Goal: Task Accomplishment & Management: Use online tool/utility

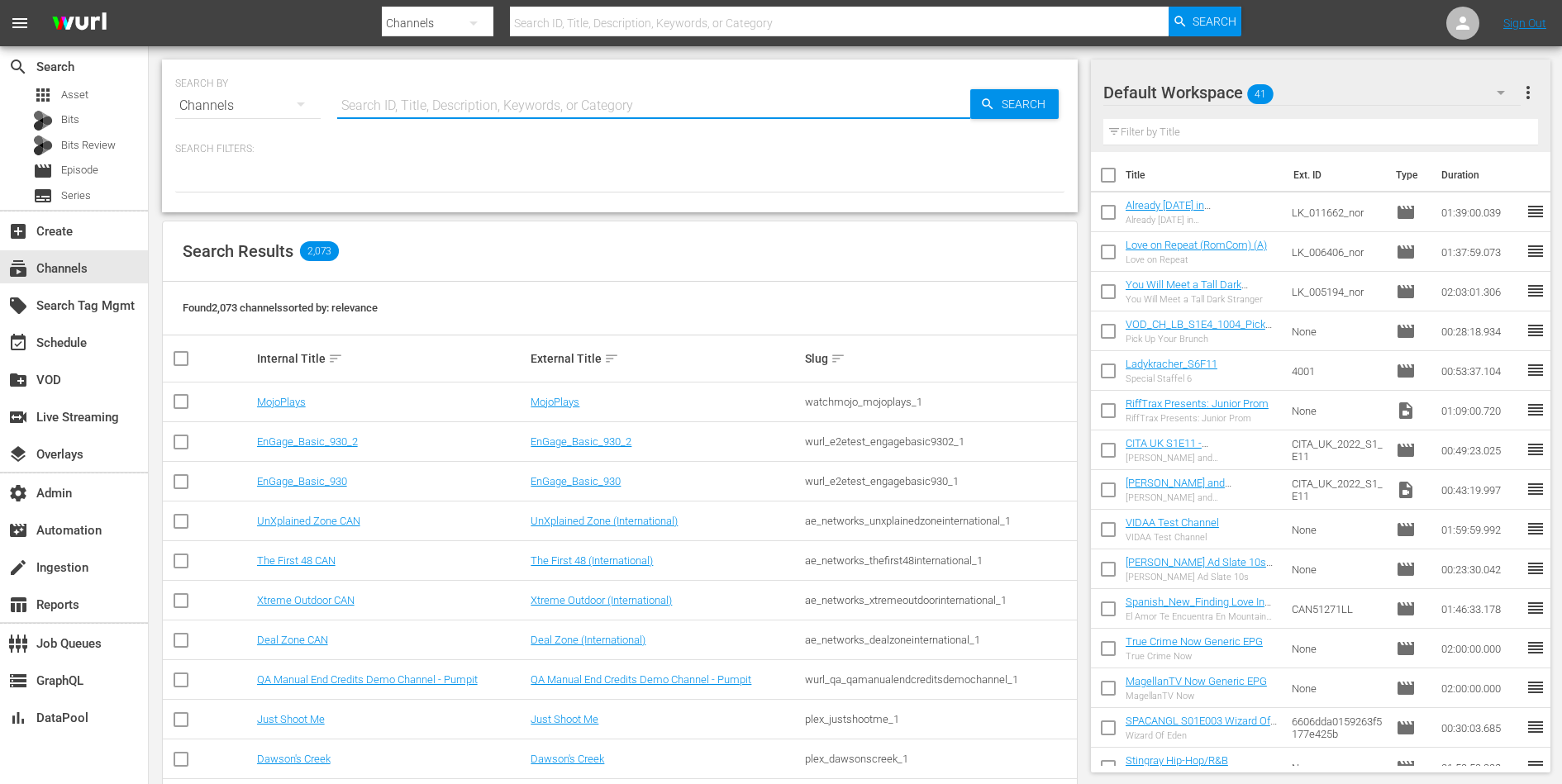
click at [514, 109] on input "text" at bounding box center [654, 105] width 633 height 40
type input "zee"
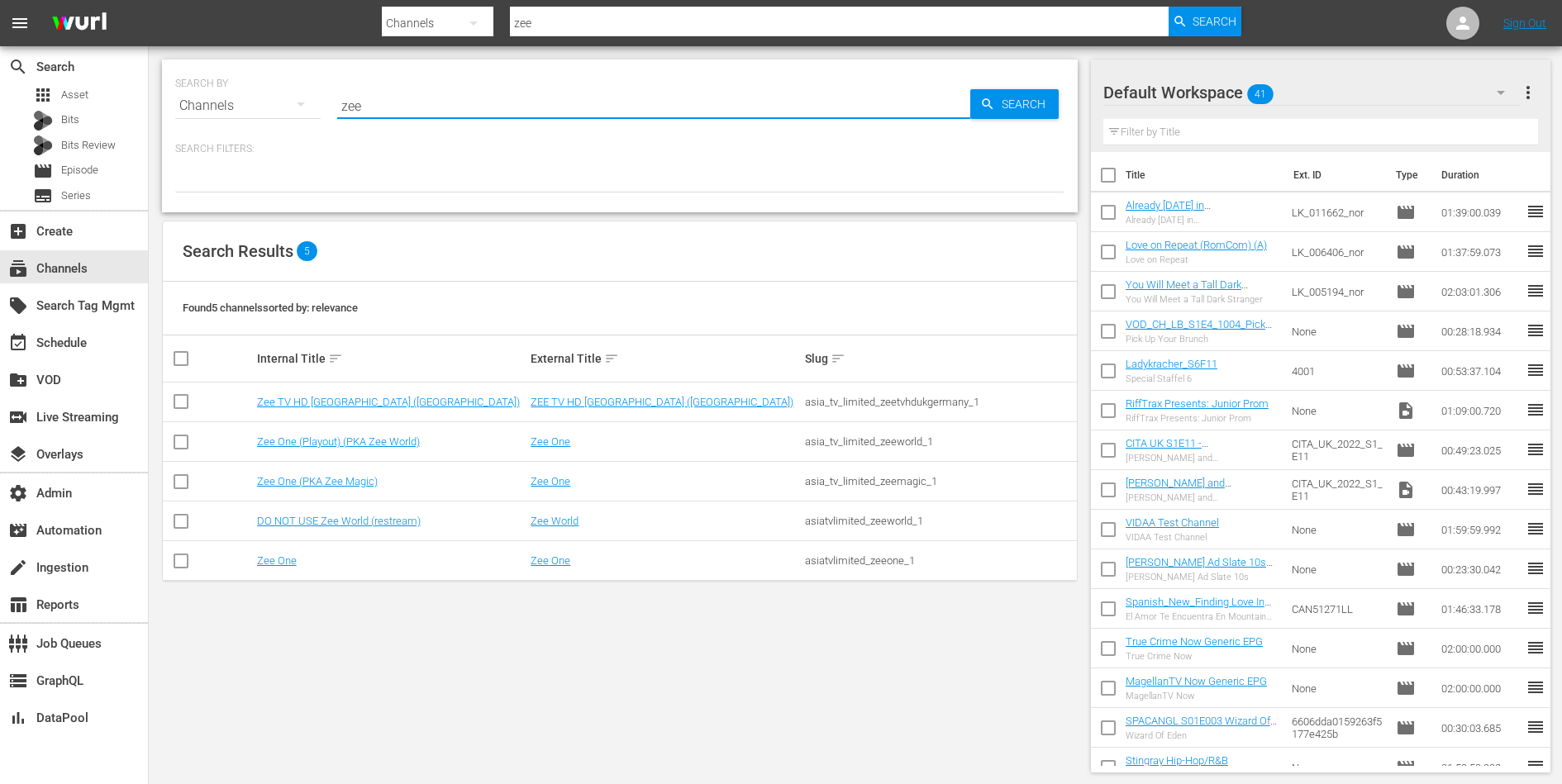
click at [559, 609] on div "SEARCH BY Search By Channels Search ID, Title, Description, Keywords, or Catego…" at bounding box center [619, 415] width 943 height 739
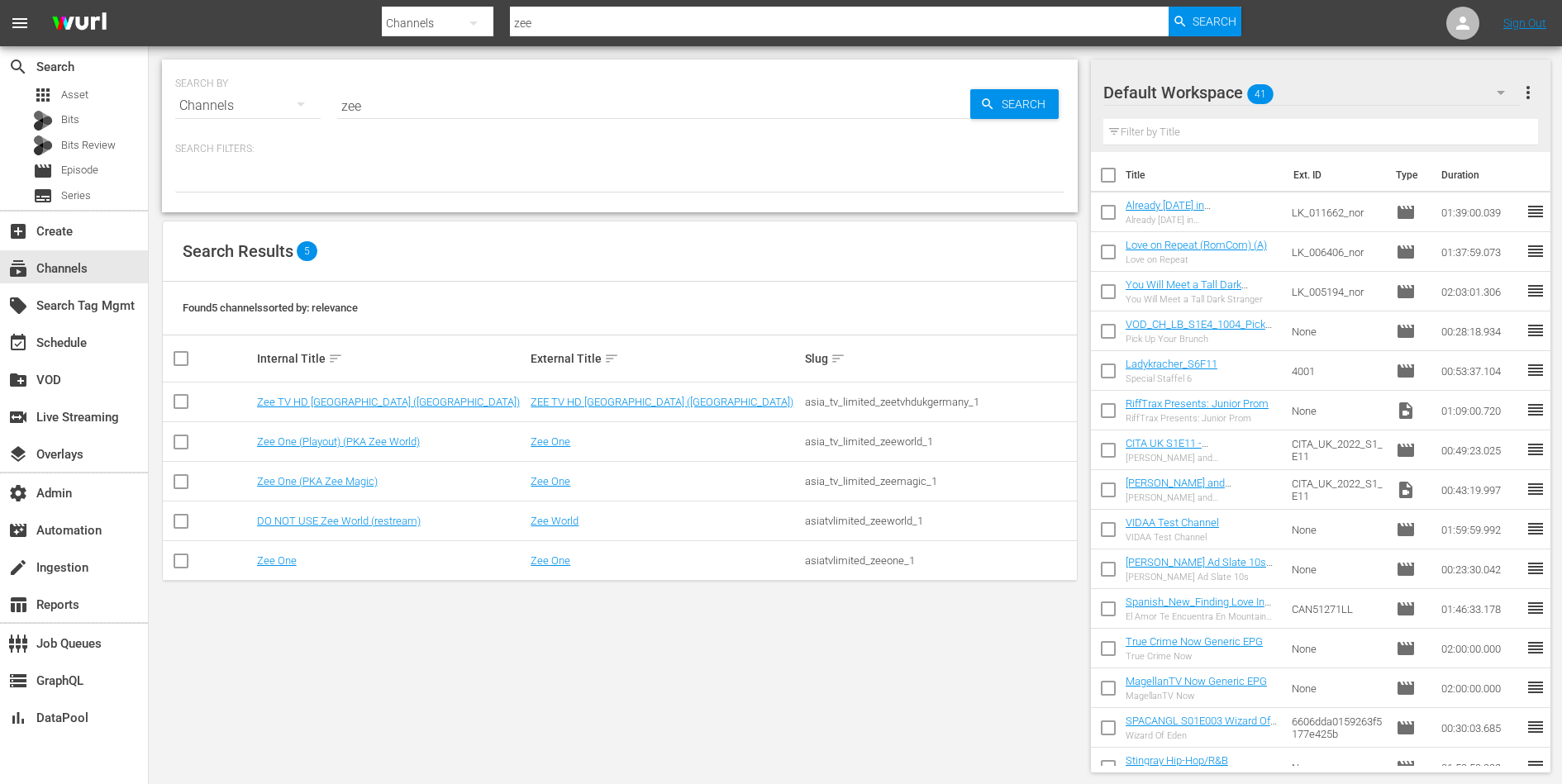
click at [844, 560] on div "asiatvlimited_zeeone_1" at bounding box center [940, 560] width 270 height 13
copy div "asiatvlimited_zeeone_1"
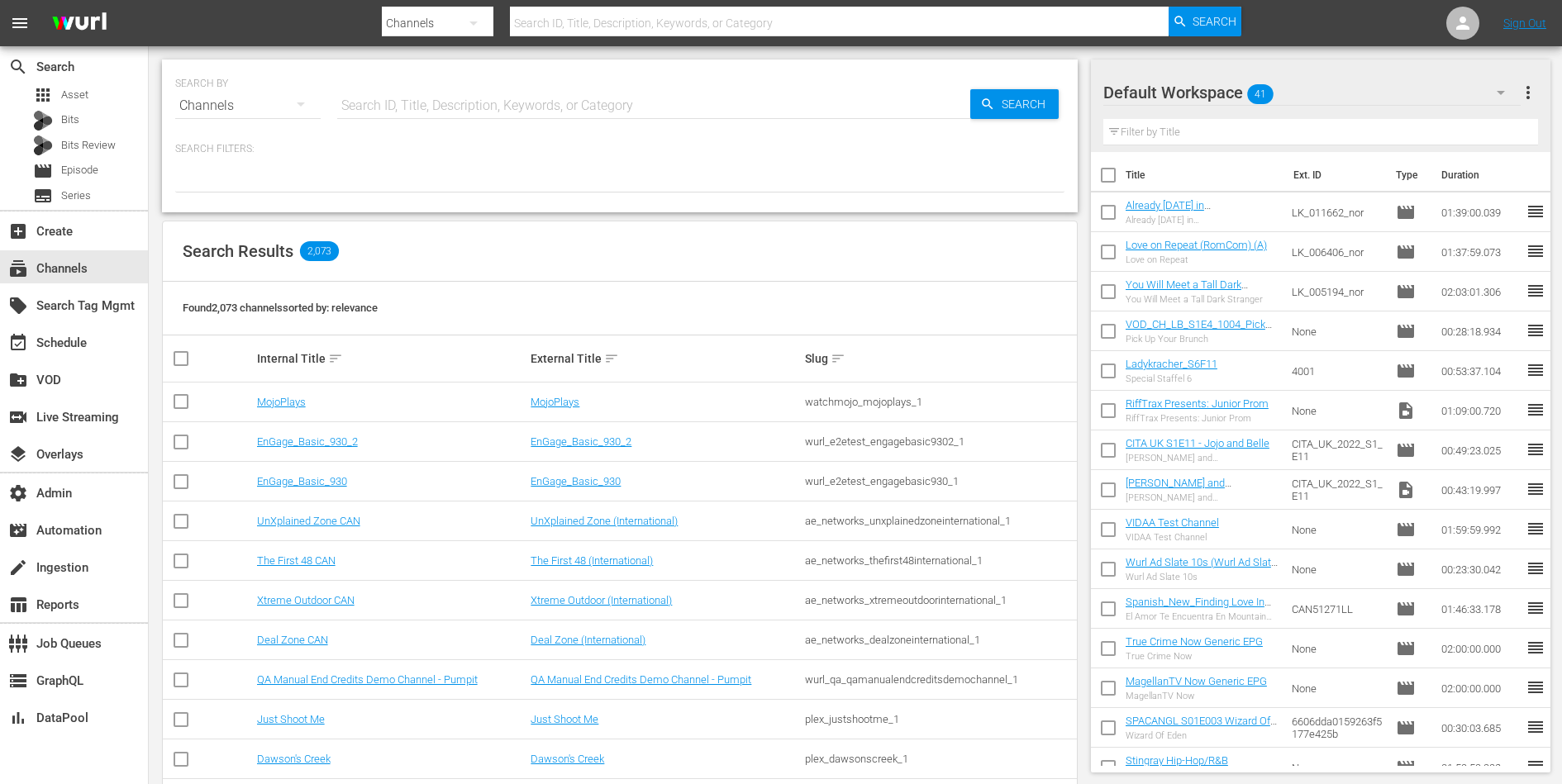
click at [508, 118] on hr at bounding box center [654, 118] width 633 height 1
click at [518, 100] on input "text" at bounding box center [654, 105] width 633 height 40
type input "zee"
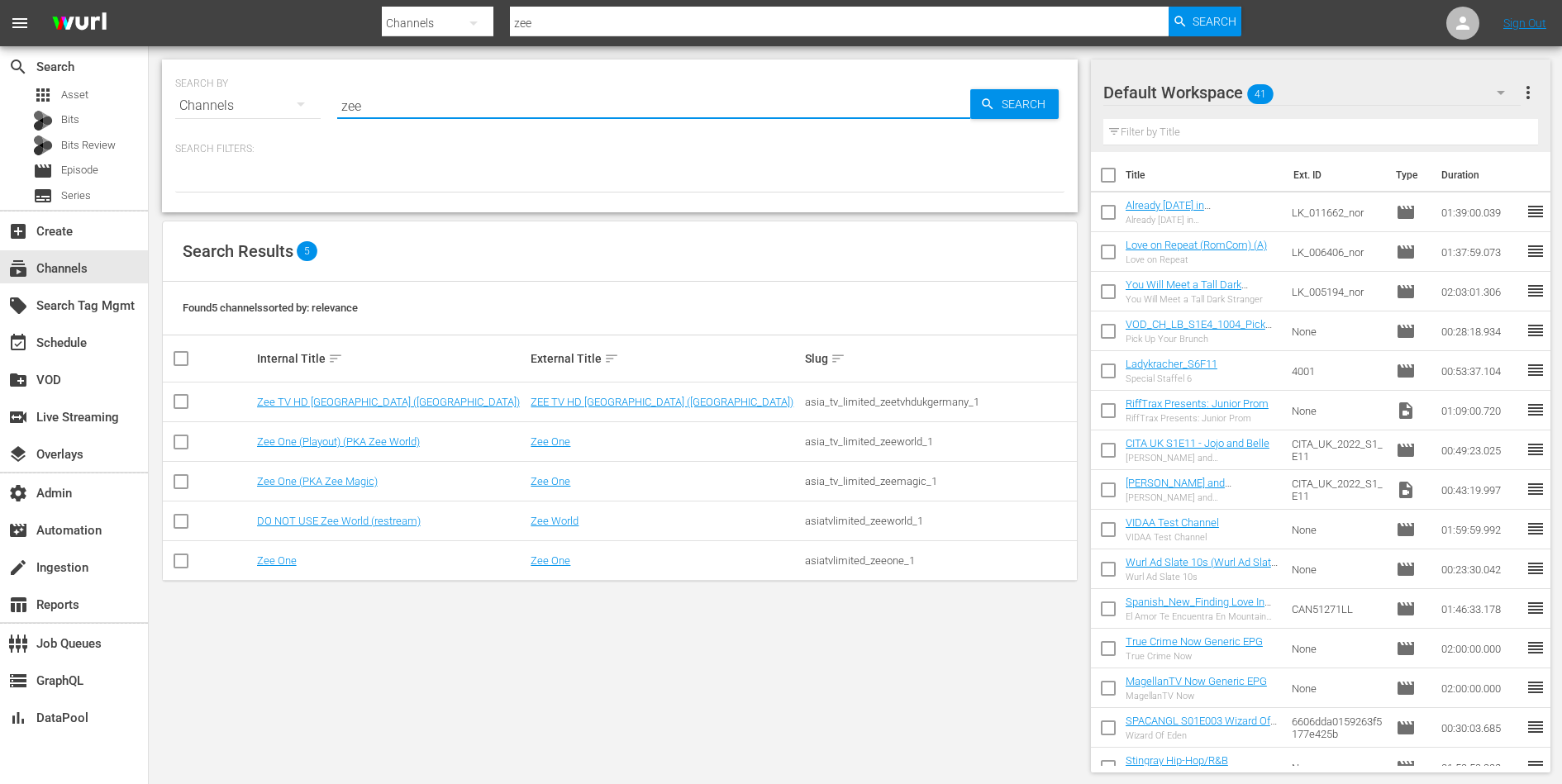
click at [333, 392] on td "Zee TV HD [GEOGRAPHIC_DATA] ([GEOGRAPHIC_DATA])" at bounding box center [392, 402] width 274 height 40
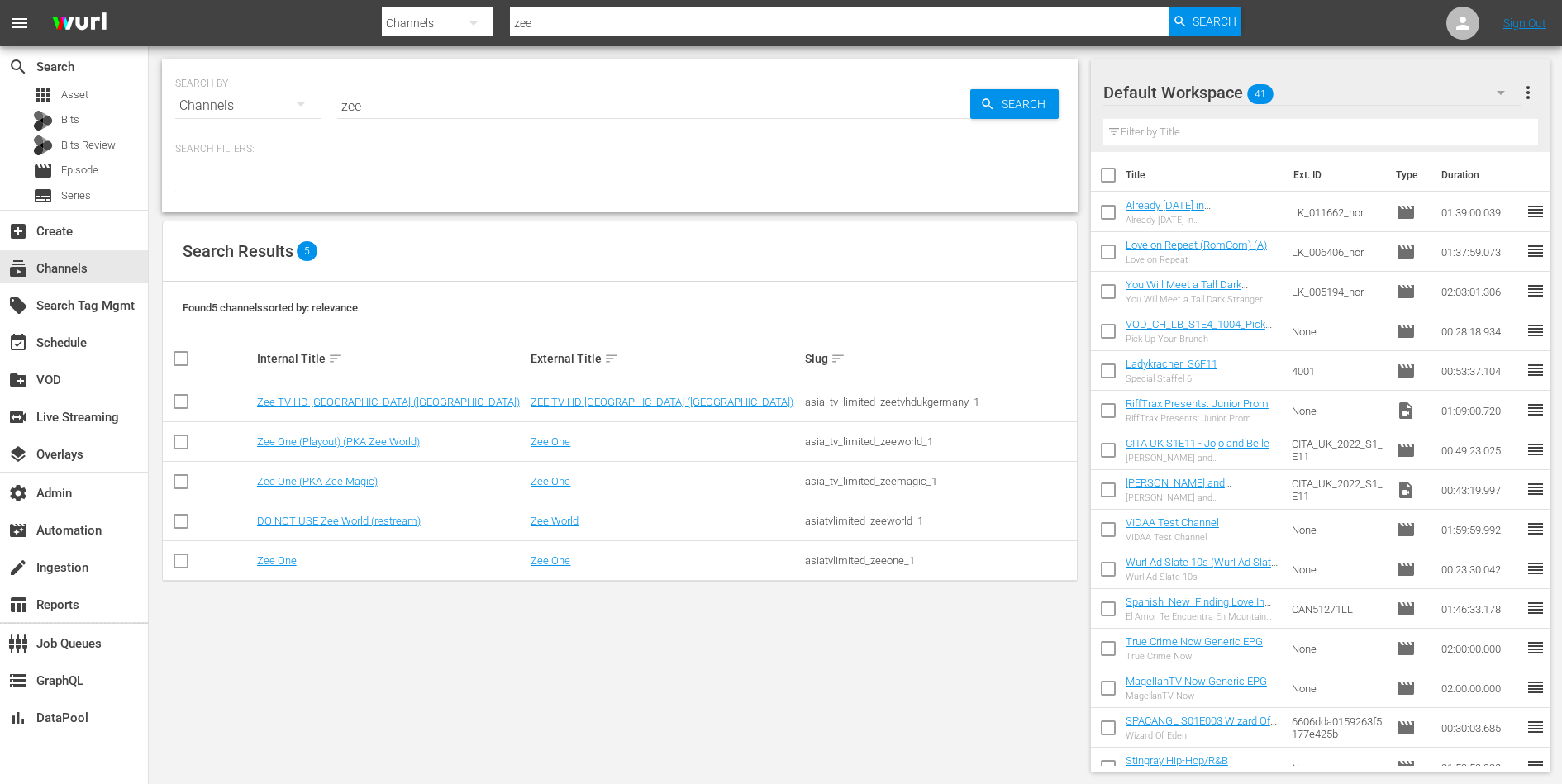
click at [333, 392] on td "Zee TV HD [GEOGRAPHIC_DATA] ([GEOGRAPHIC_DATA])" at bounding box center [392, 402] width 274 height 40
click at [333, 405] on link "Zee TV HD [GEOGRAPHIC_DATA] ([GEOGRAPHIC_DATA])" at bounding box center [388, 401] width 263 height 13
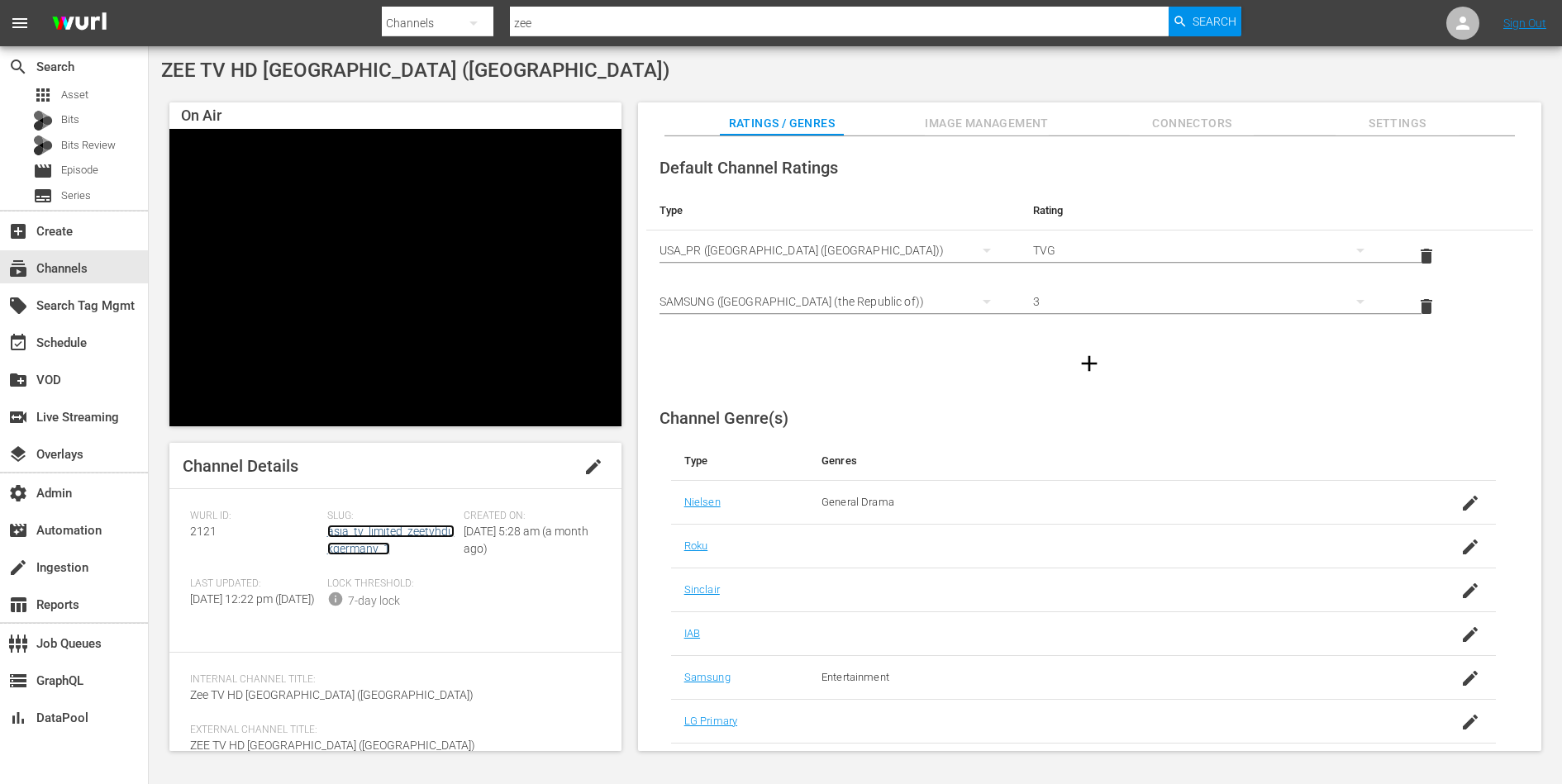
click at [388, 529] on link "asia_tv_limited_zeetvhdukgermany_1" at bounding box center [391, 539] width 127 height 30
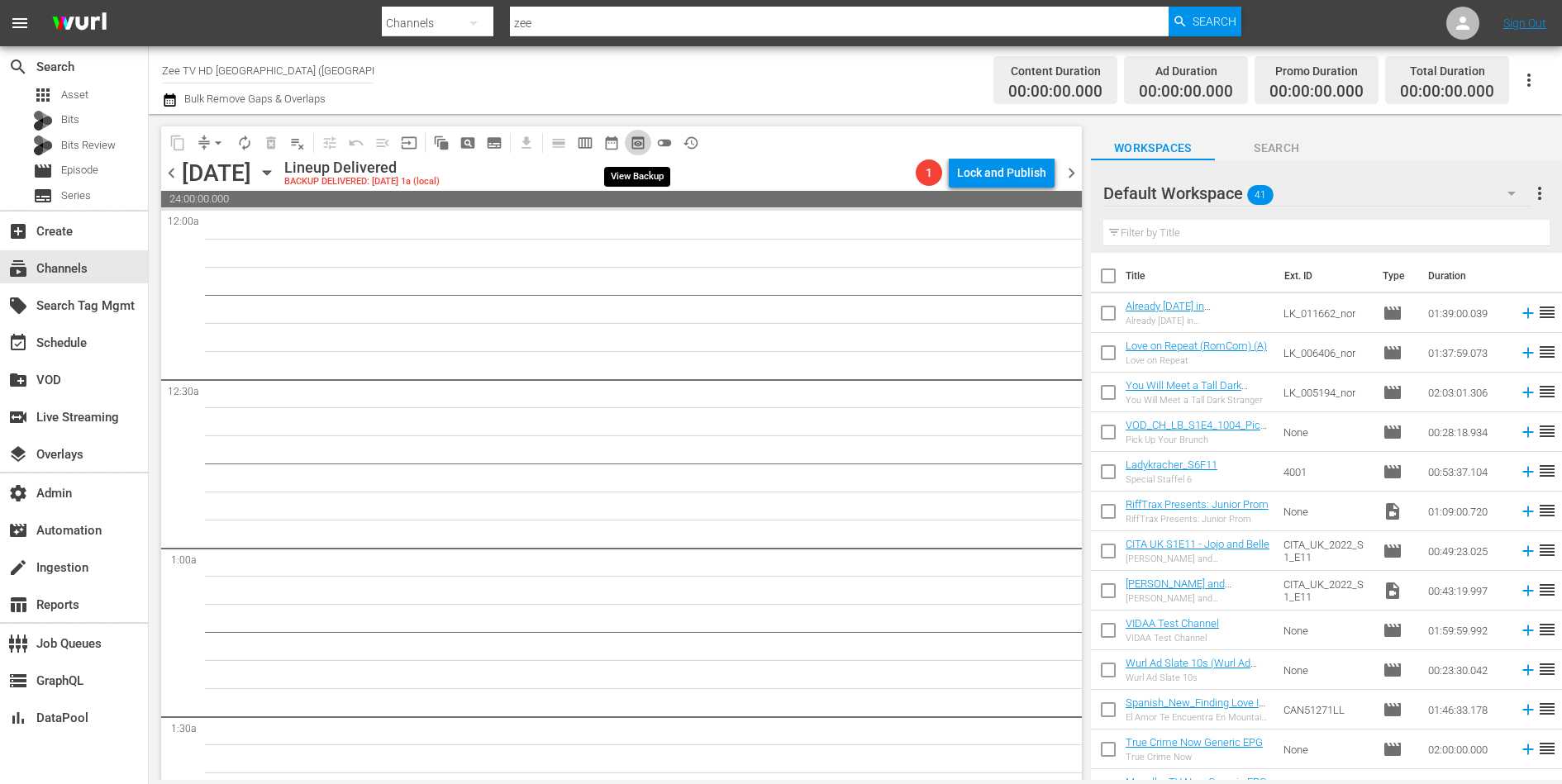
click at [638, 139] on span "preview_outlined" at bounding box center [638, 143] width 17 height 17
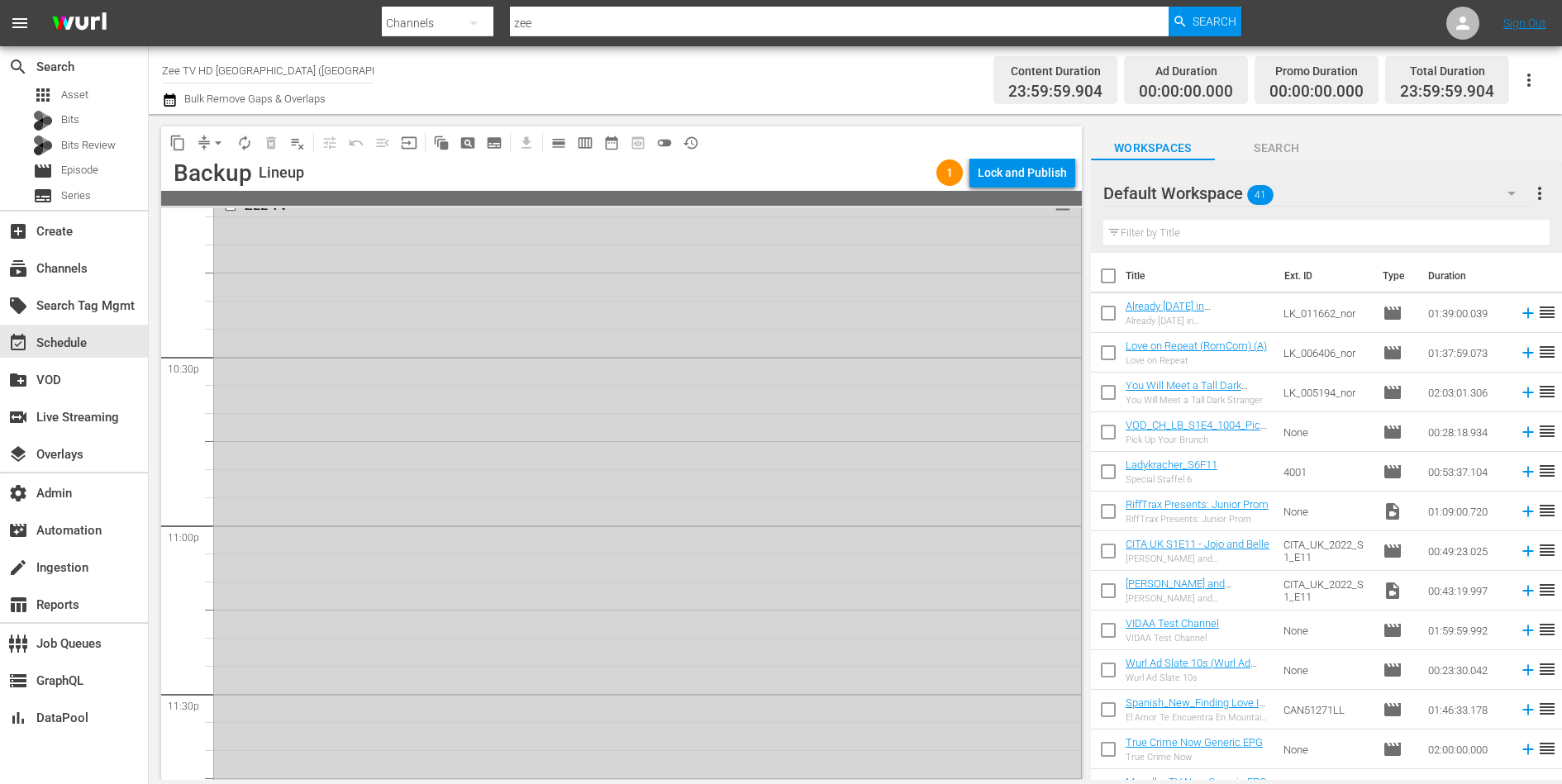
scroll to position [7518, 0]
click at [1055, 172] on div "Lock and Publish" at bounding box center [1022, 173] width 89 height 29
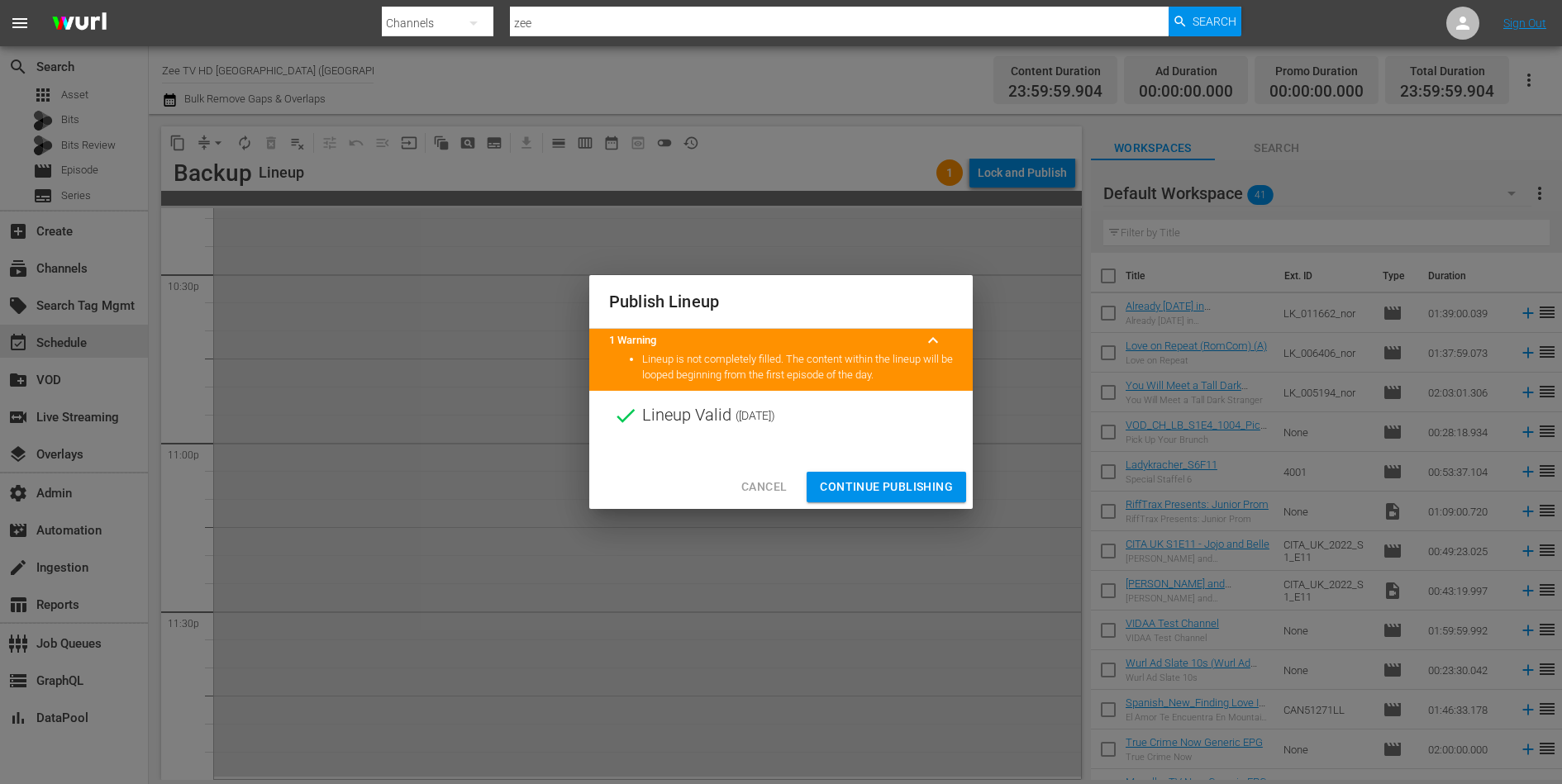
click at [883, 480] on span "Continue Publishing" at bounding box center [886, 486] width 133 height 21
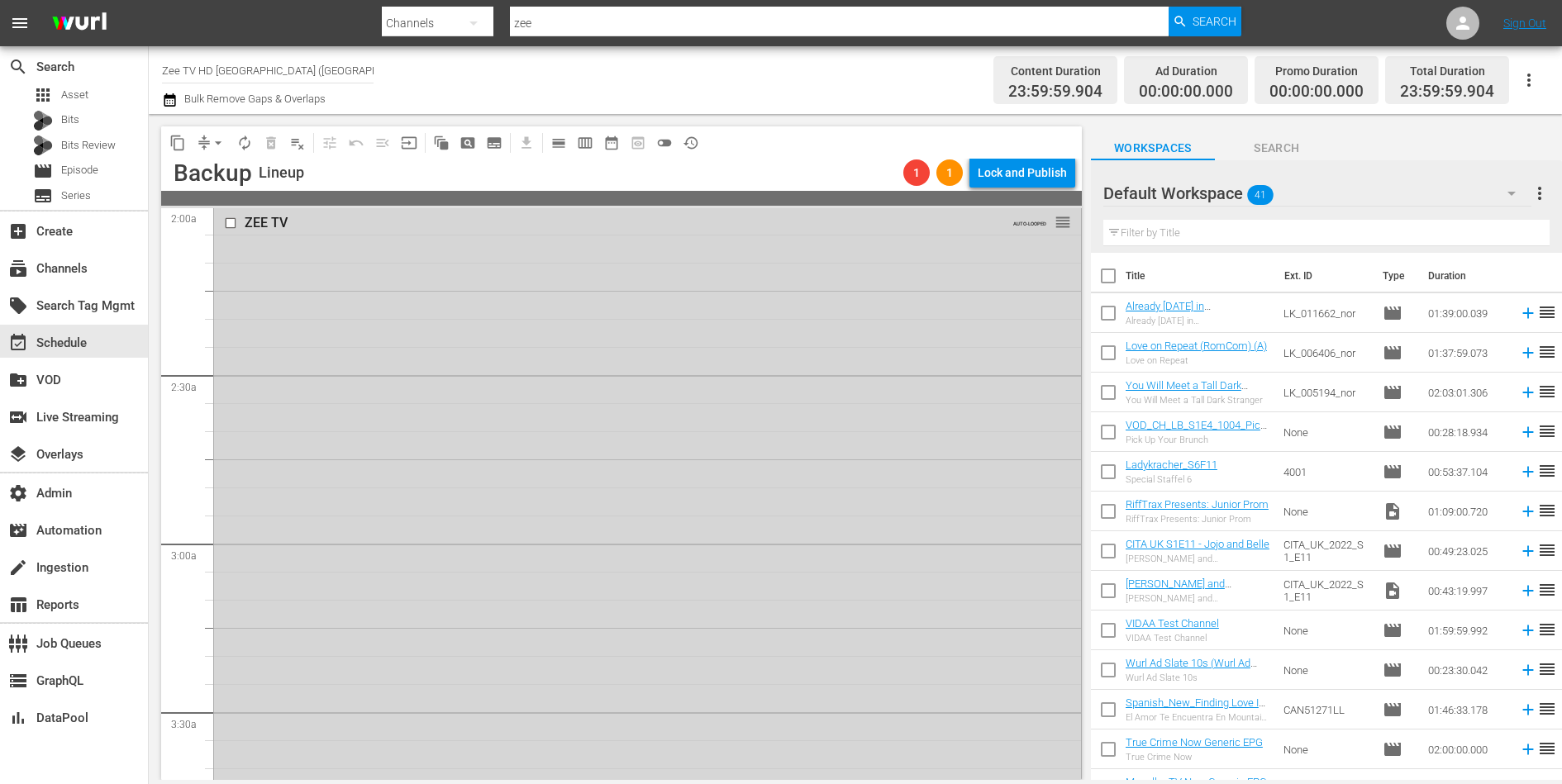
scroll to position [0, 0]
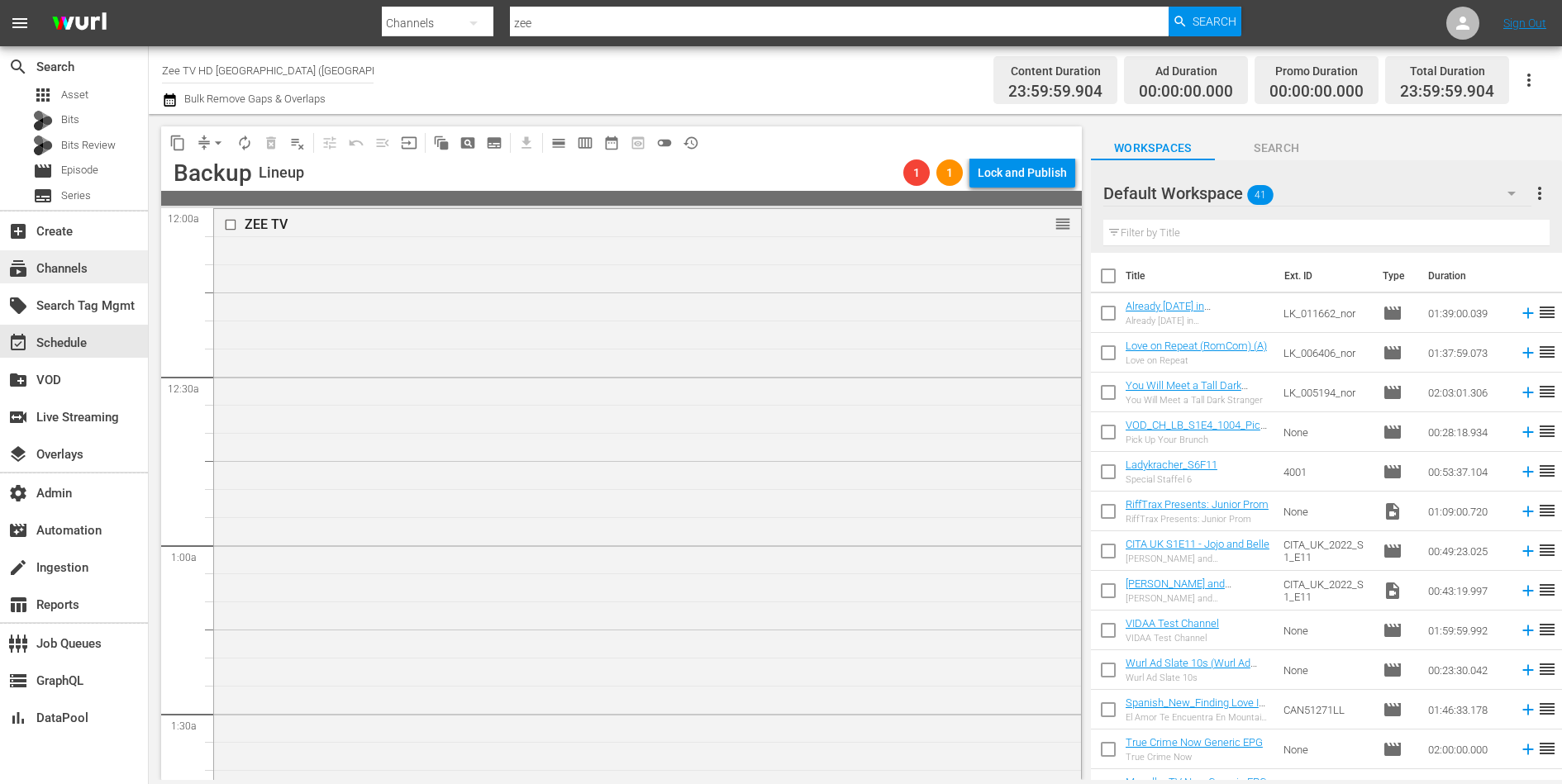
click at [91, 271] on div "subscriptions Channels" at bounding box center [46, 266] width 93 height 15
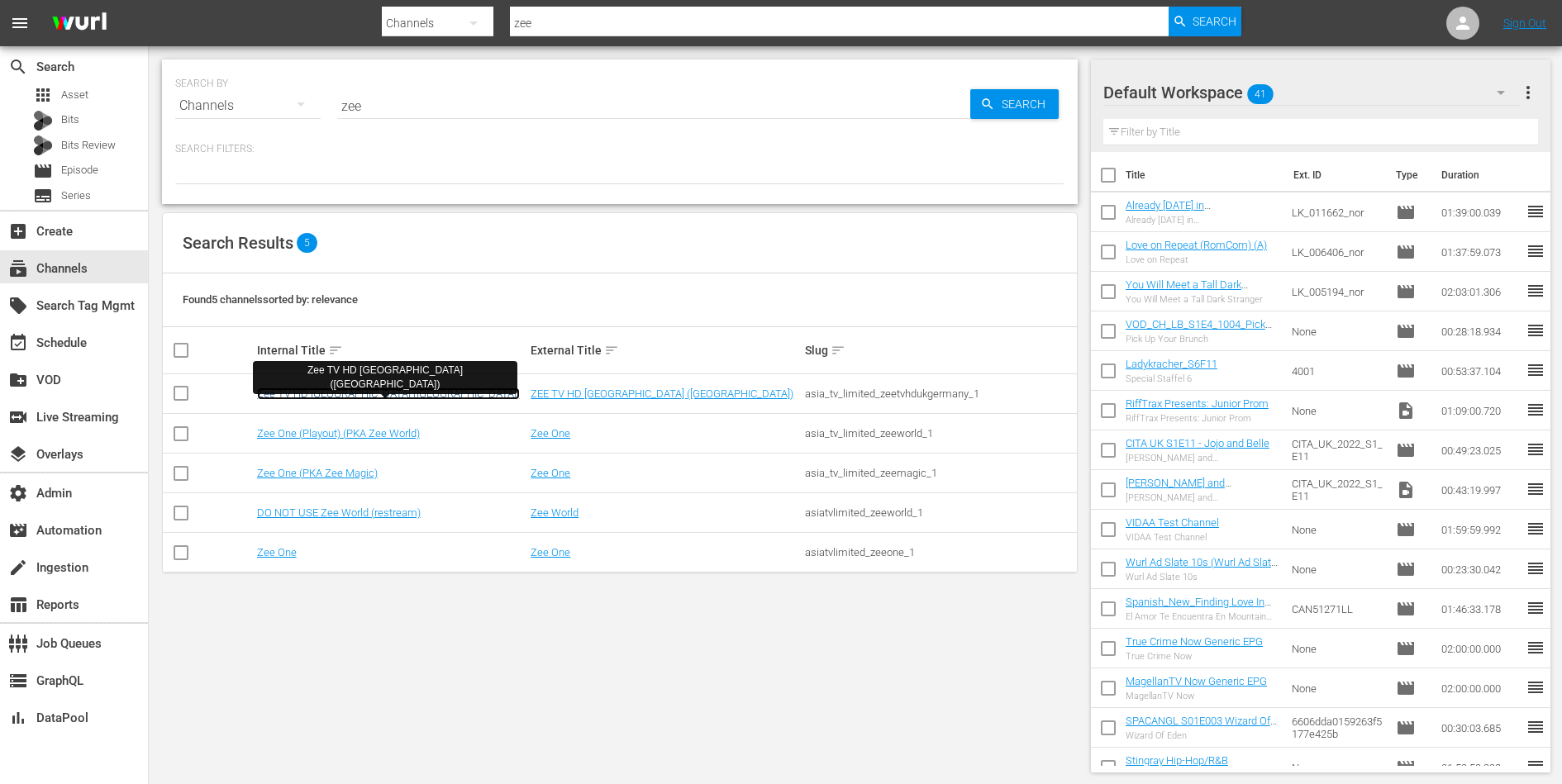
click at [337, 392] on link "Zee TV HD [GEOGRAPHIC_DATA] ([GEOGRAPHIC_DATA])" at bounding box center [388, 393] width 263 height 13
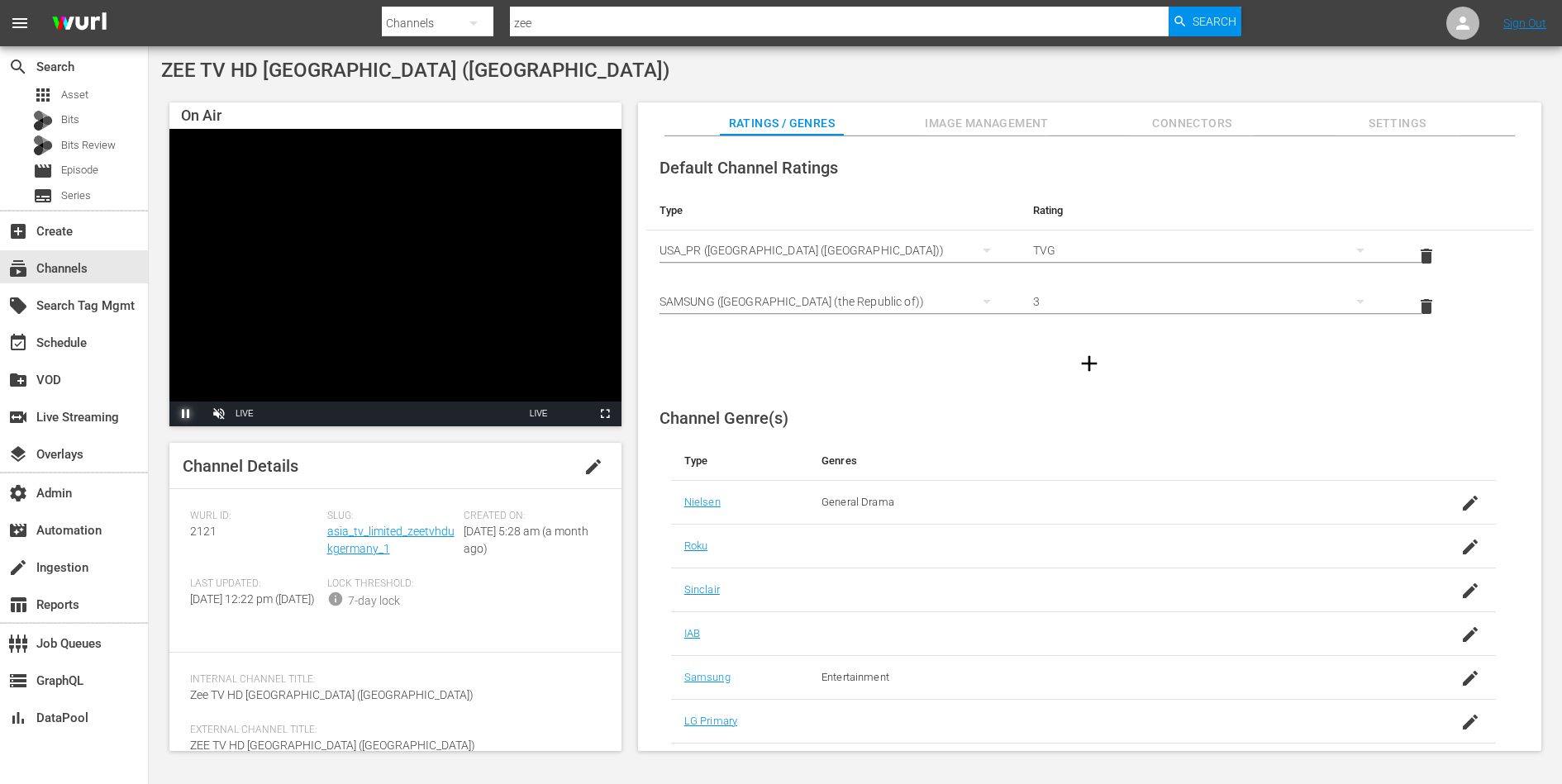
click at [186, 414] on span "Video Player" at bounding box center [186, 414] width 0 height 0
